Goal: Transaction & Acquisition: Purchase product/service

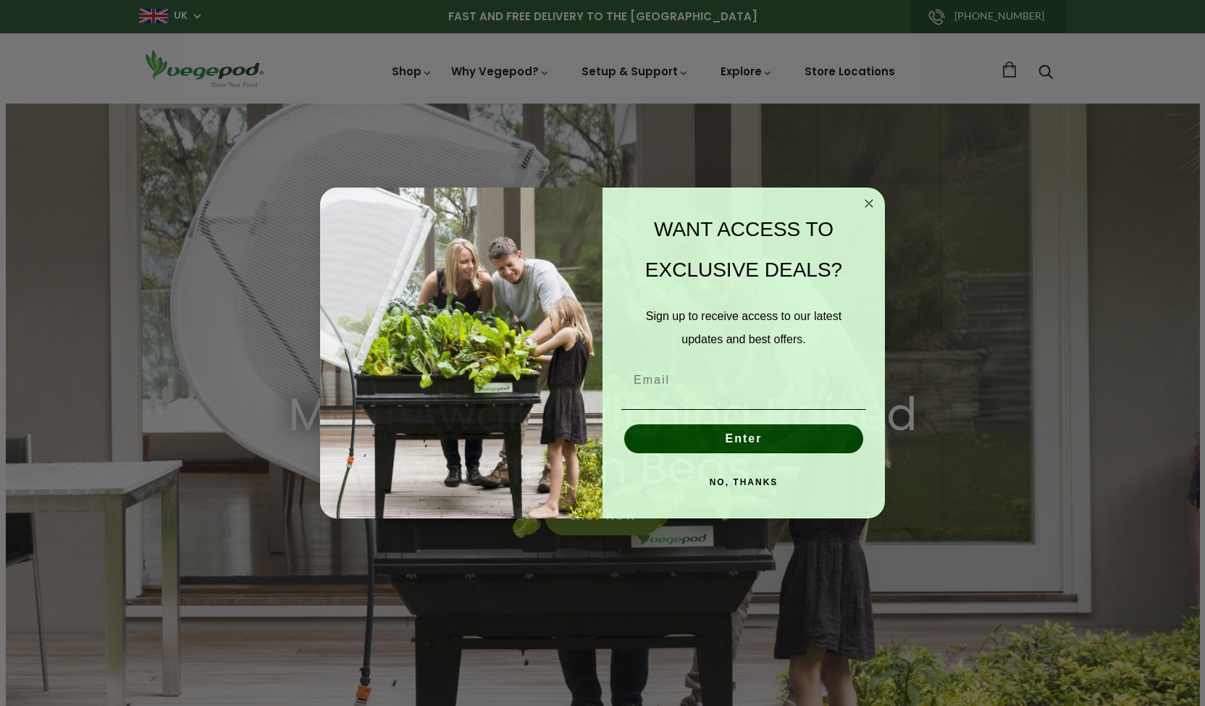
click at [603, 518] on div "Close dialog WANT ACCESS TO EXCLUSIVE DEALS? Sign up to receive access to our l…" at bounding box center [602, 353] width 1205 height 706
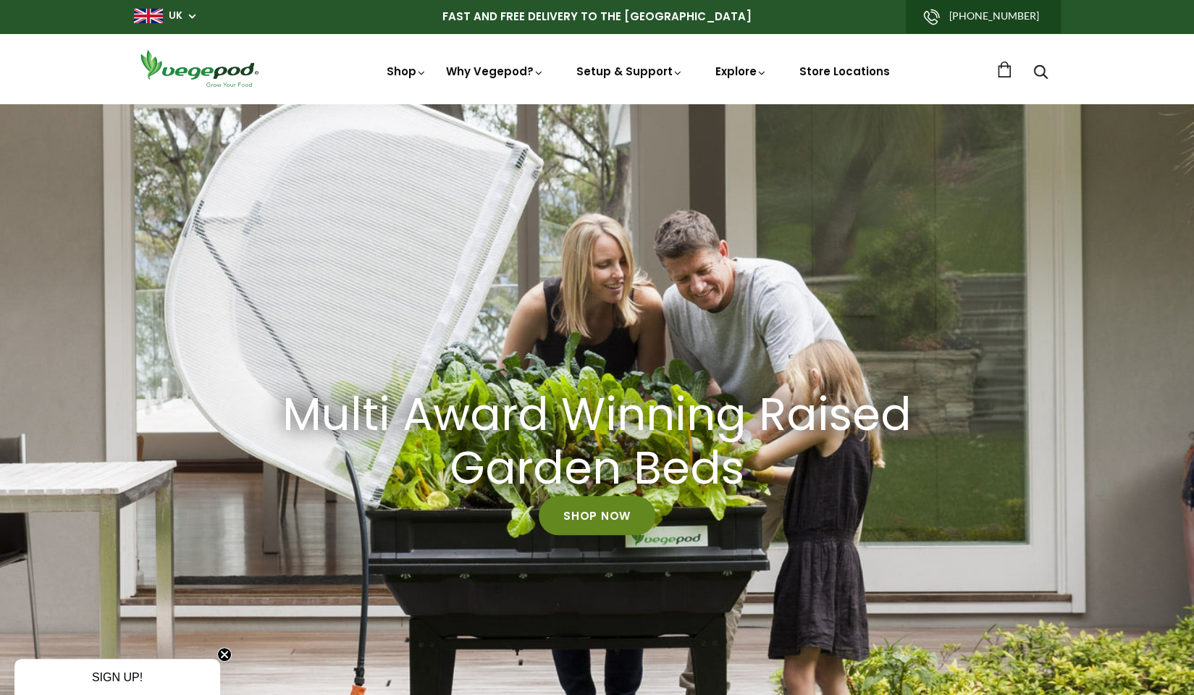
click at [603, 518] on link "Shop Now" at bounding box center [597, 515] width 117 height 39
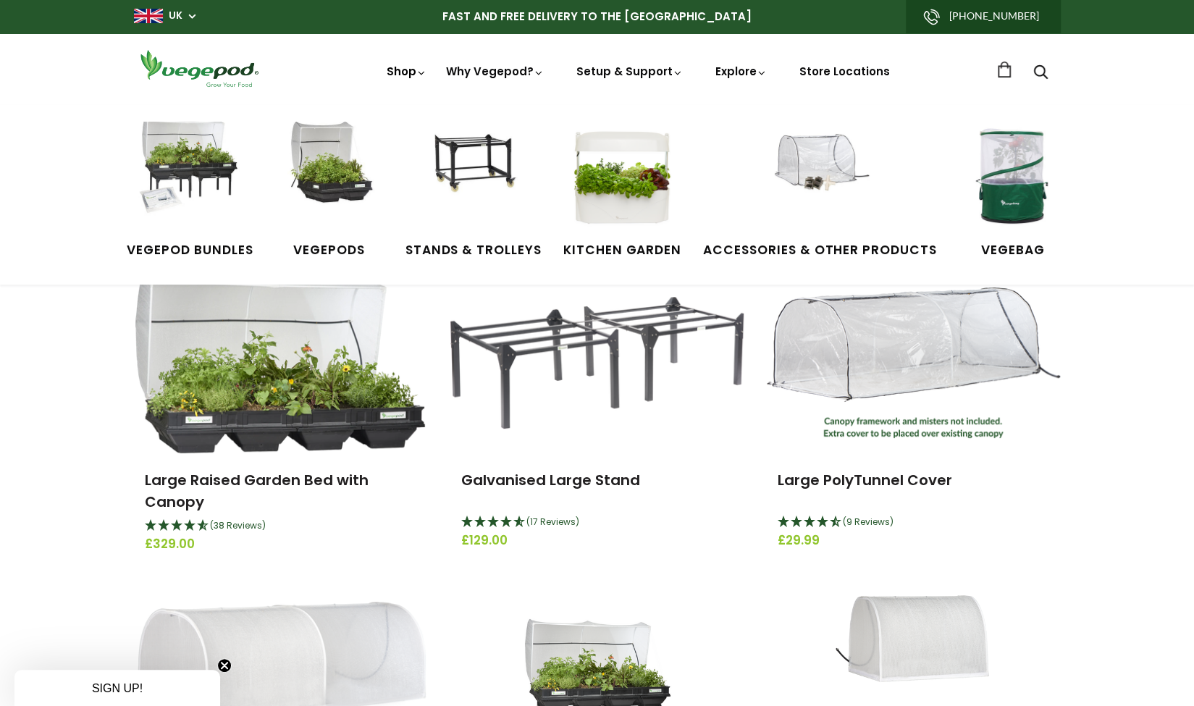
click at [403, 72] on link "Shop" at bounding box center [407, 92] width 41 height 56
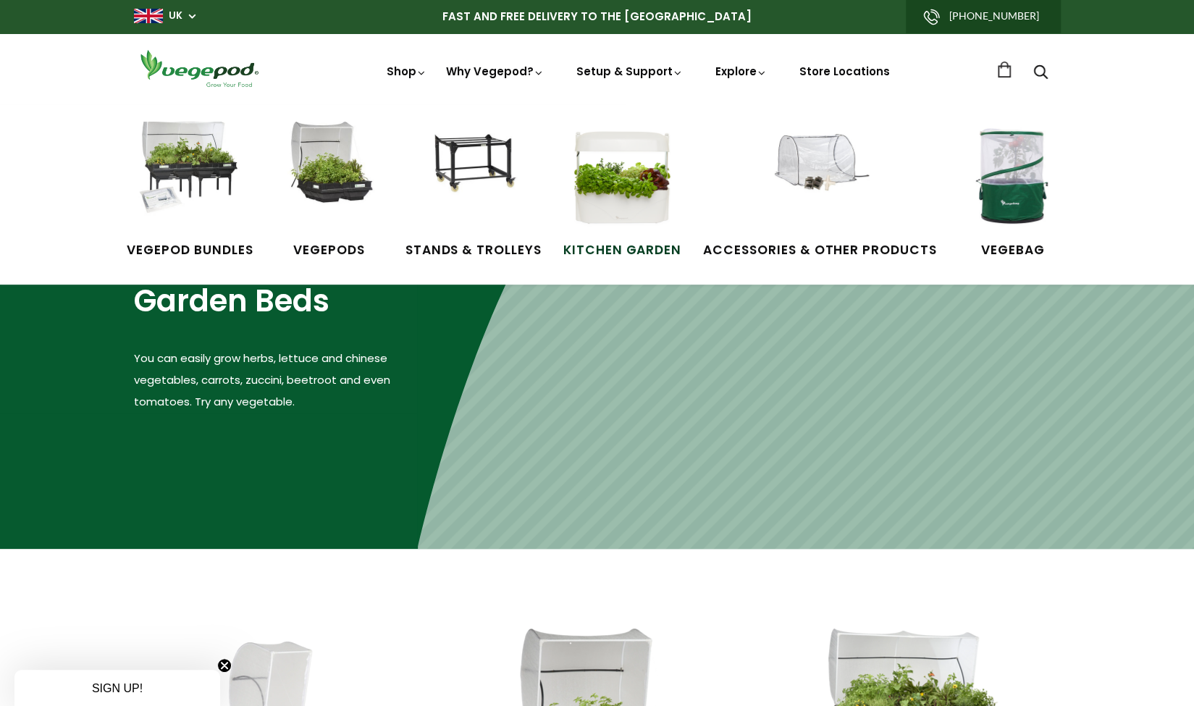
click at [636, 206] on img at bounding box center [622, 176] width 109 height 109
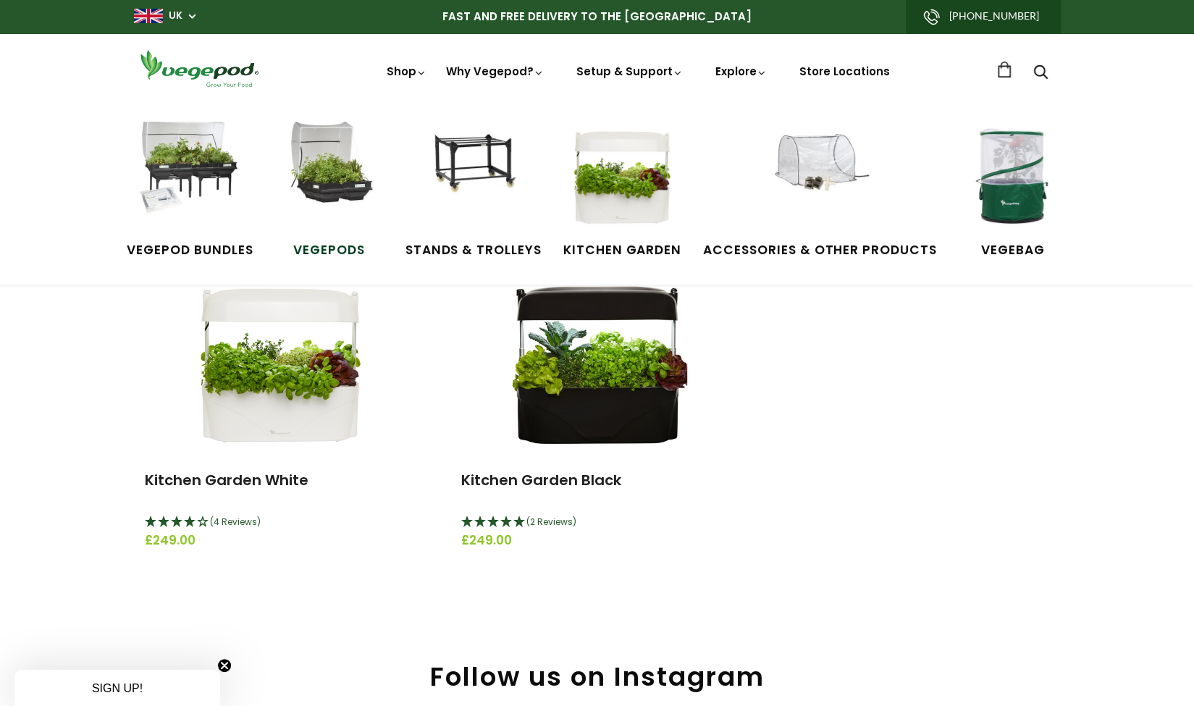
click at [326, 173] on img at bounding box center [329, 176] width 109 height 109
